Goal: Task Accomplishment & Management: Use online tool/utility

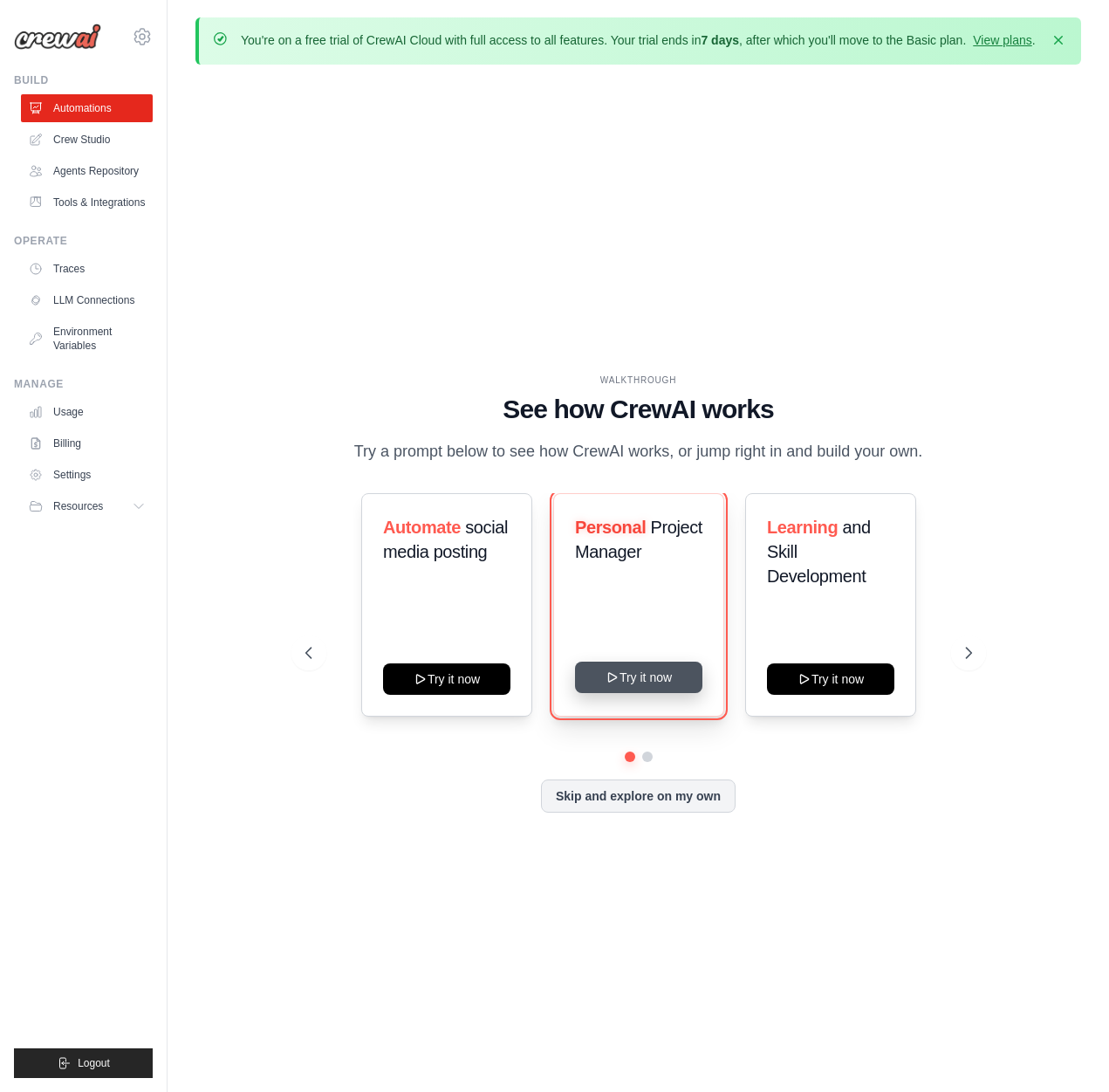
click at [644, 692] on button "Try it now" at bounding box center [638, 677] width 128 height 31
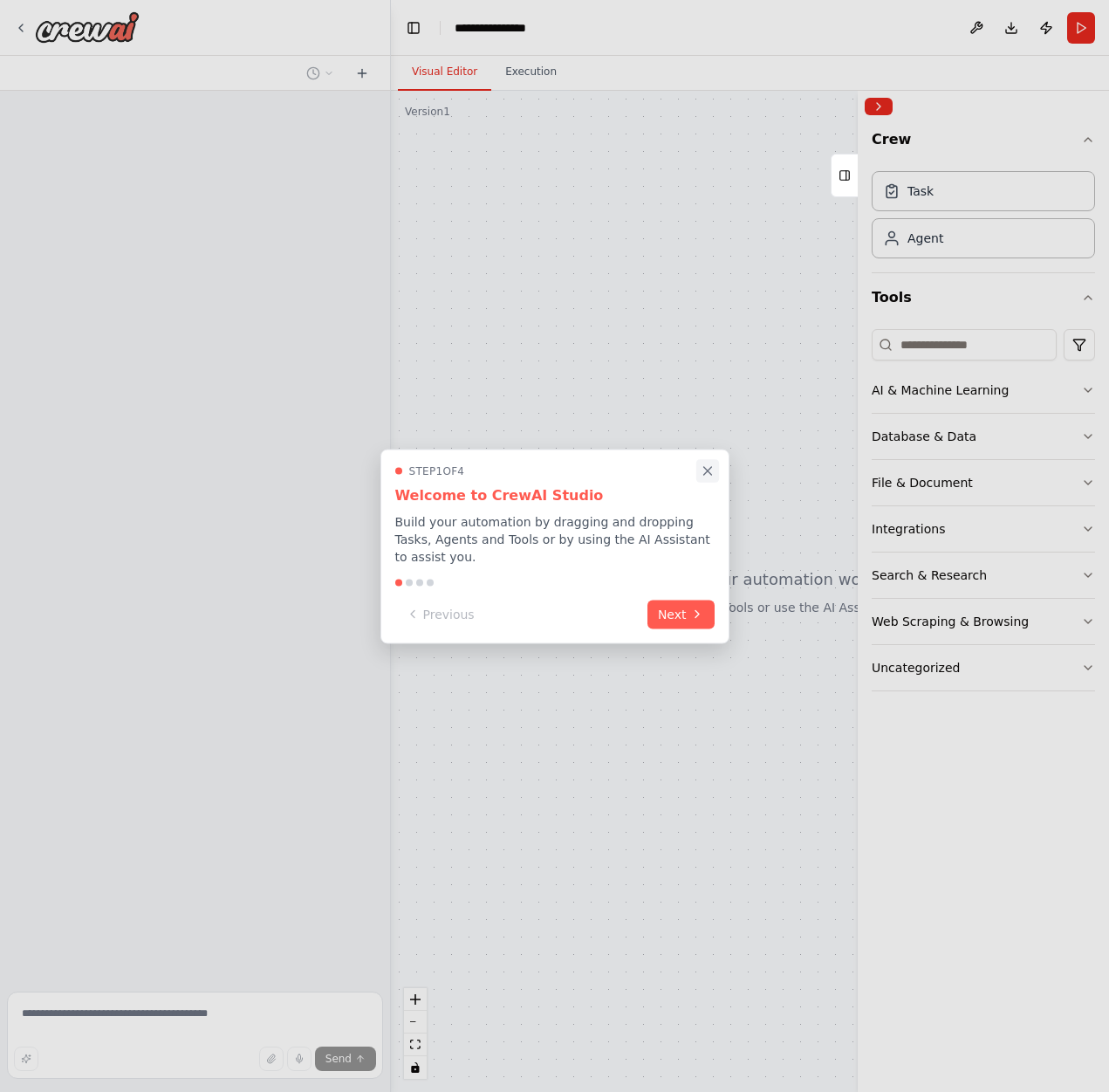
click at [709, 467] on icon "Close walkthrough" at bounding box center [707, 470] width 16 height 16
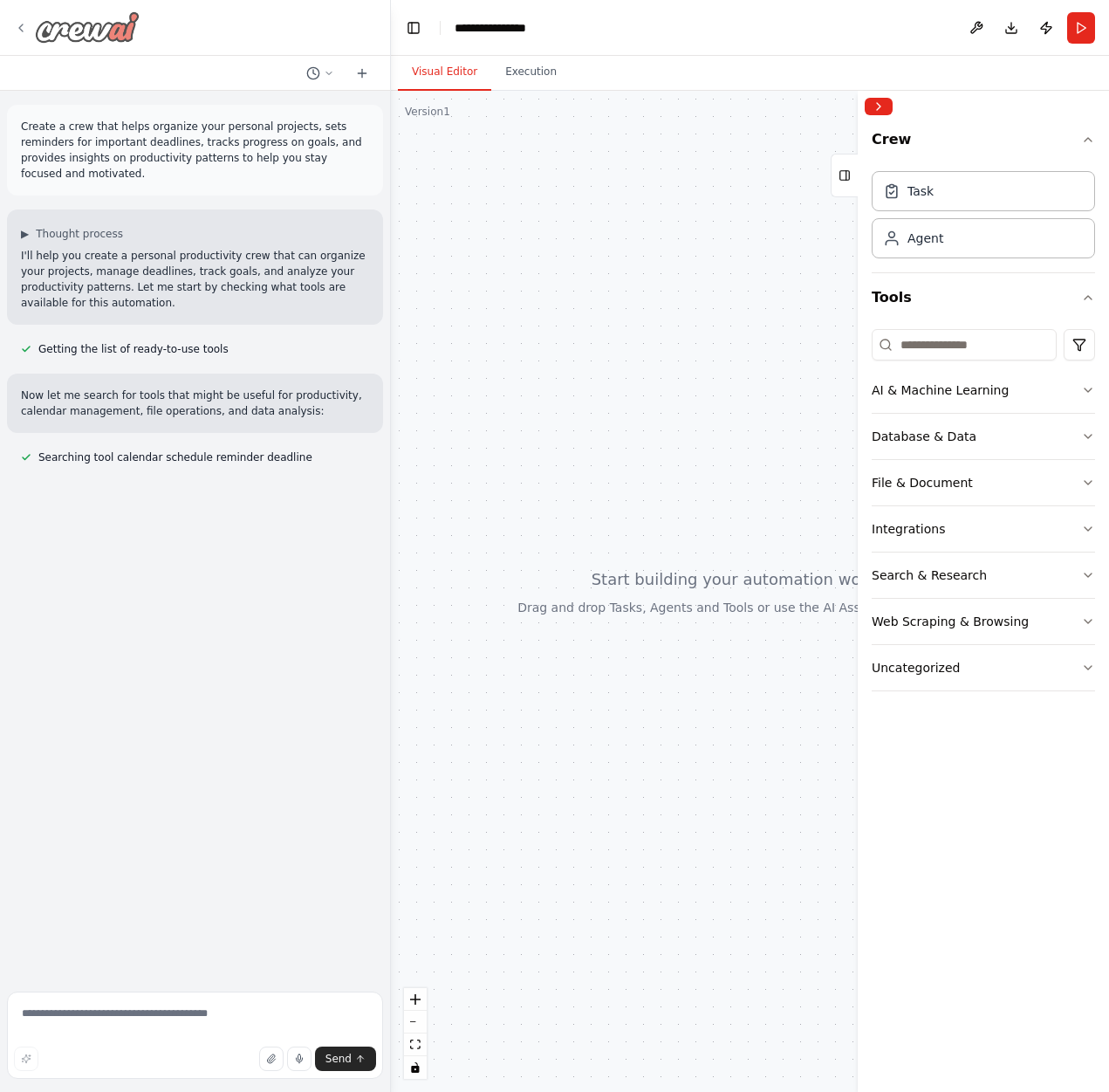
click at [16, 27] on icon at bounding box center [20, 28] width 14 height 14
